Goal: Find specific page/section: Find specific page/section

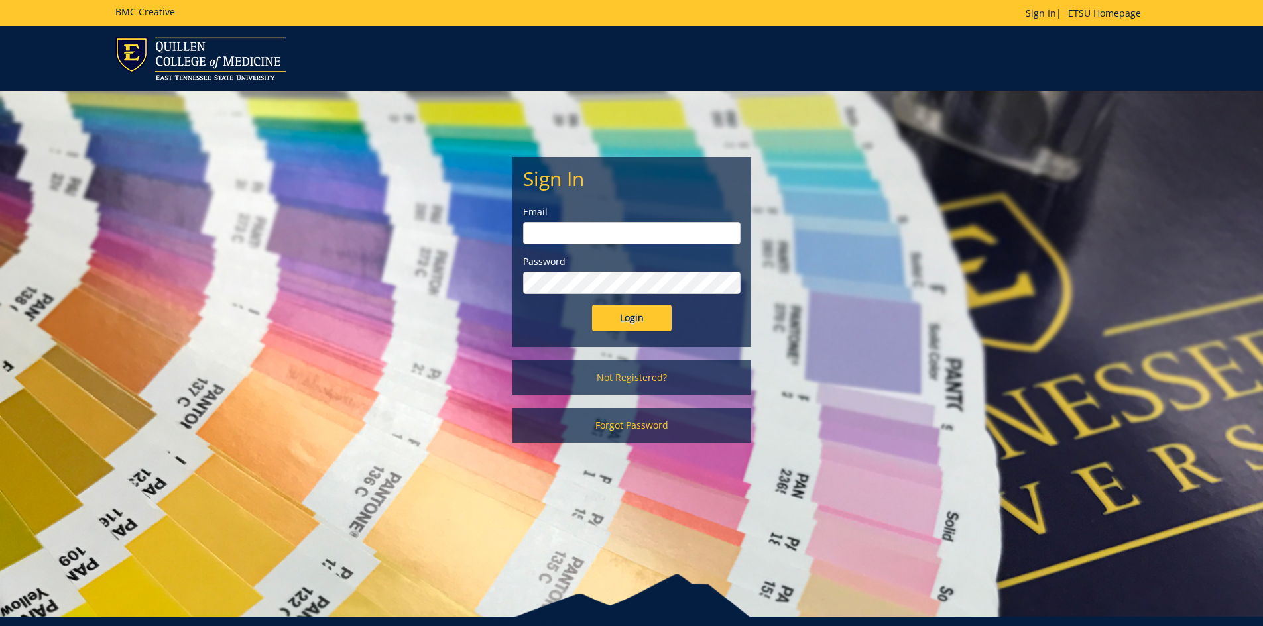
type input "[EMAIL_ADDRESS][DOMAIN_NAME]"
click at [648, 316] on input "Login" at bounding box center [632, 318] width 80 height 27
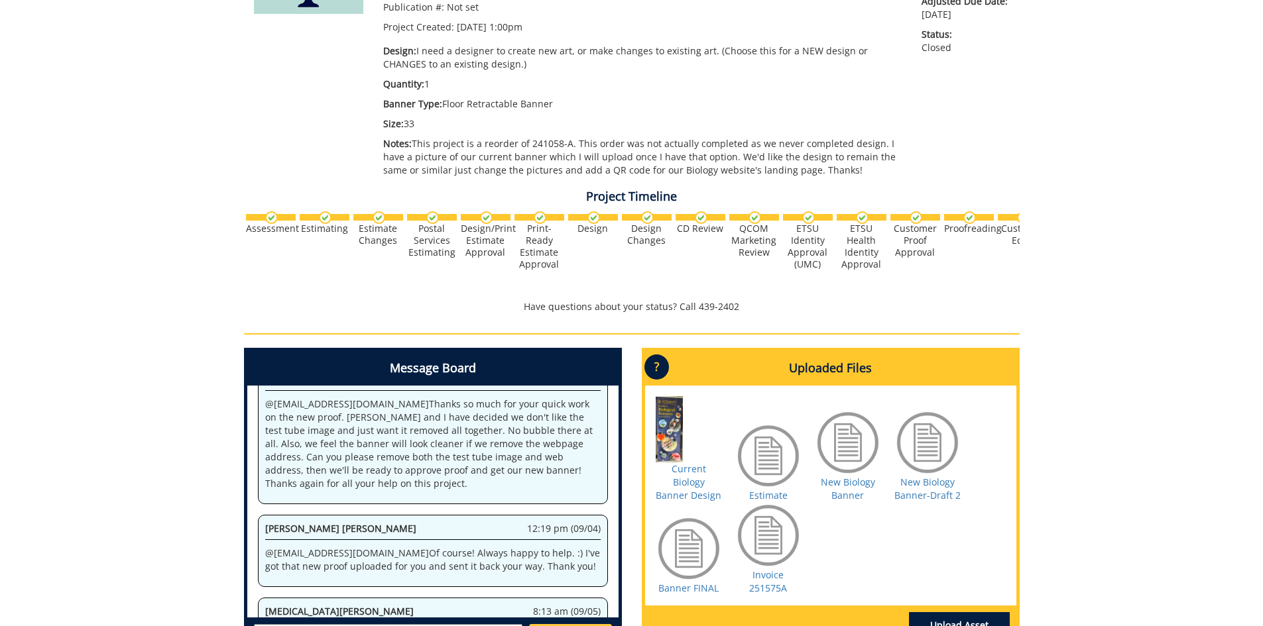
scroll to position [443, 0]
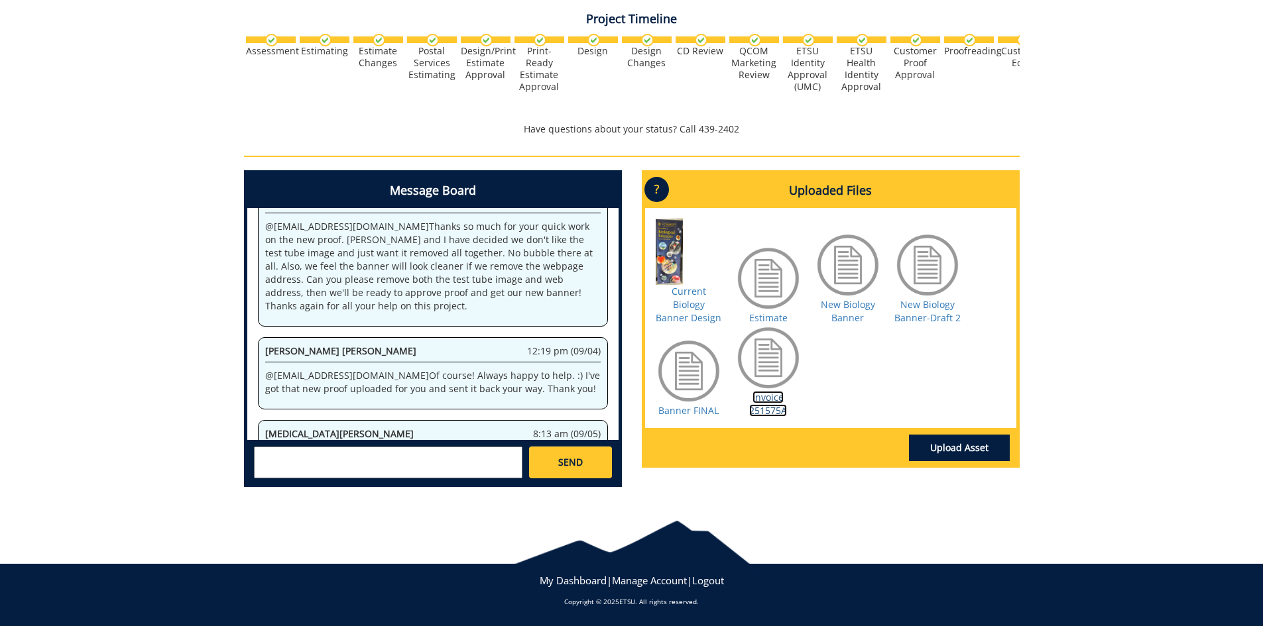
click at [768, 401] on link "Invoice 251575A" at bounding box center [768, 404] width 38 height 26
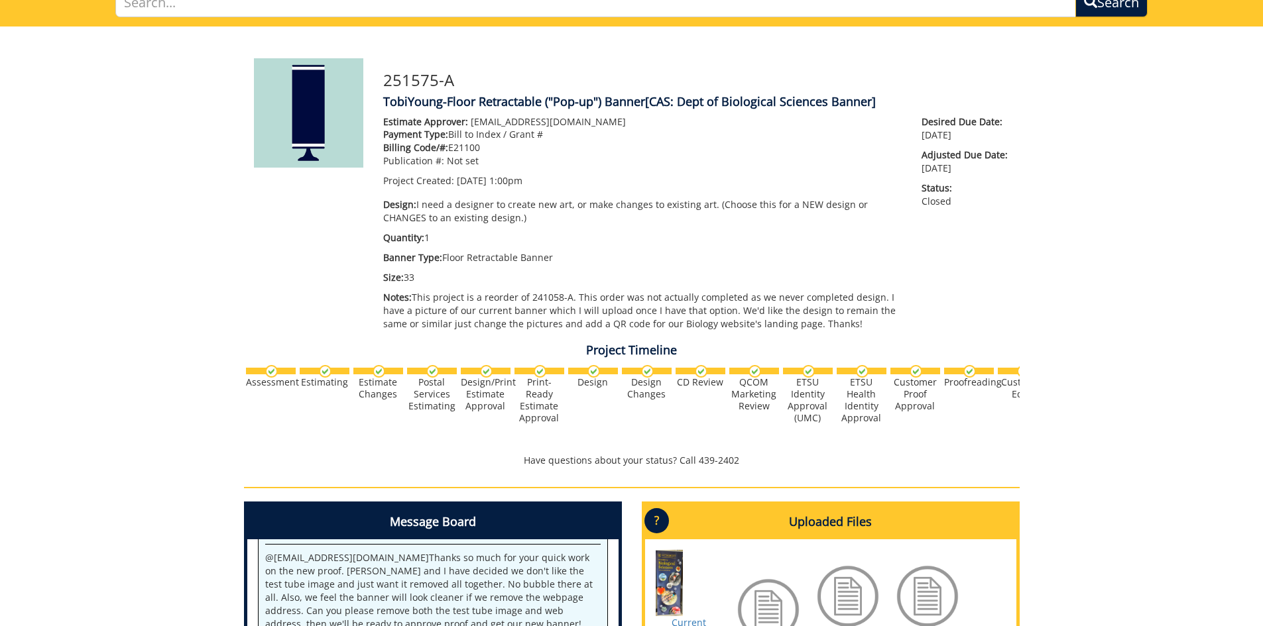
scroll to position [0, 0]
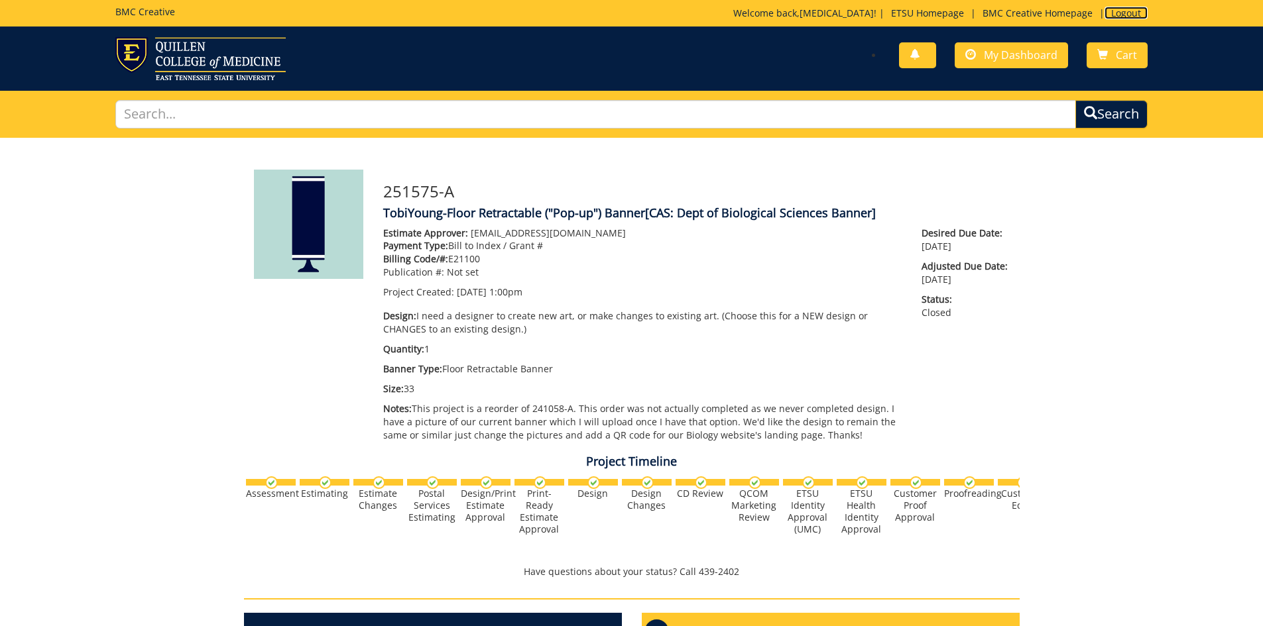
click at [1124, 11] on link "Logout" at bounding box center [1125, 13] width 43 height 13
